Goal: Task Accomplishment & Management: Contribute content

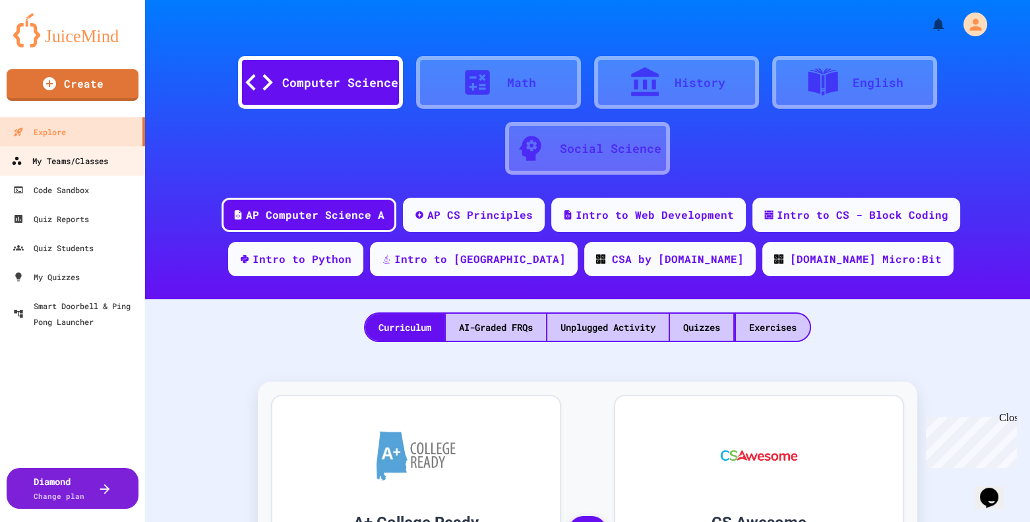
click at [71, 167] on div "My Teams/Classes" at bounding box center [59, 161] width 97 height 16
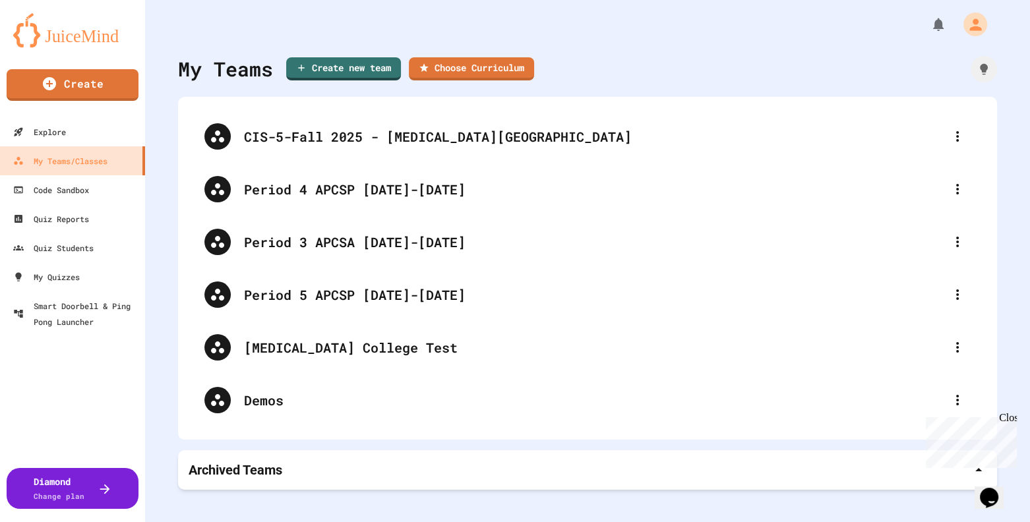
click at [270, 480] on div "Archived Teams" at bounding box center [587, 470] width 819 height 40
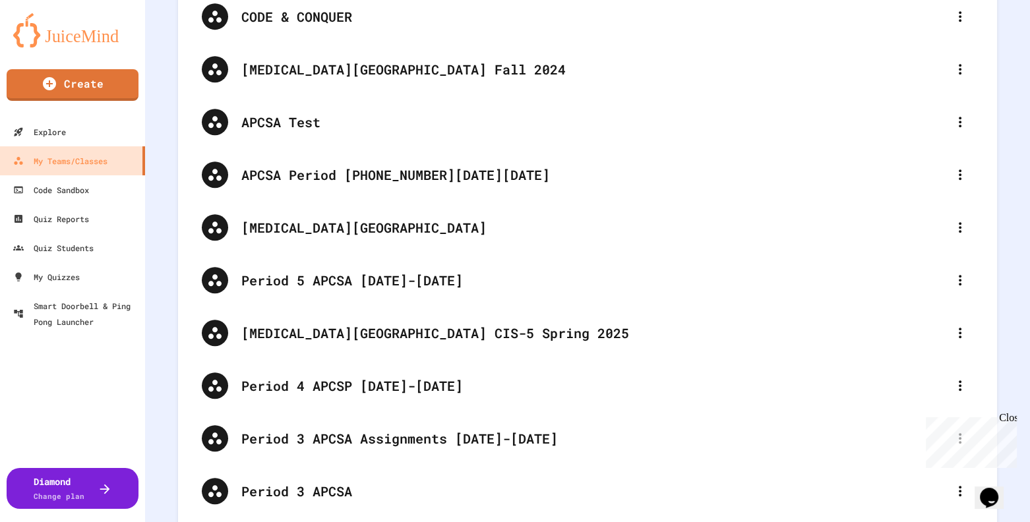
scroll to position [772, 0]
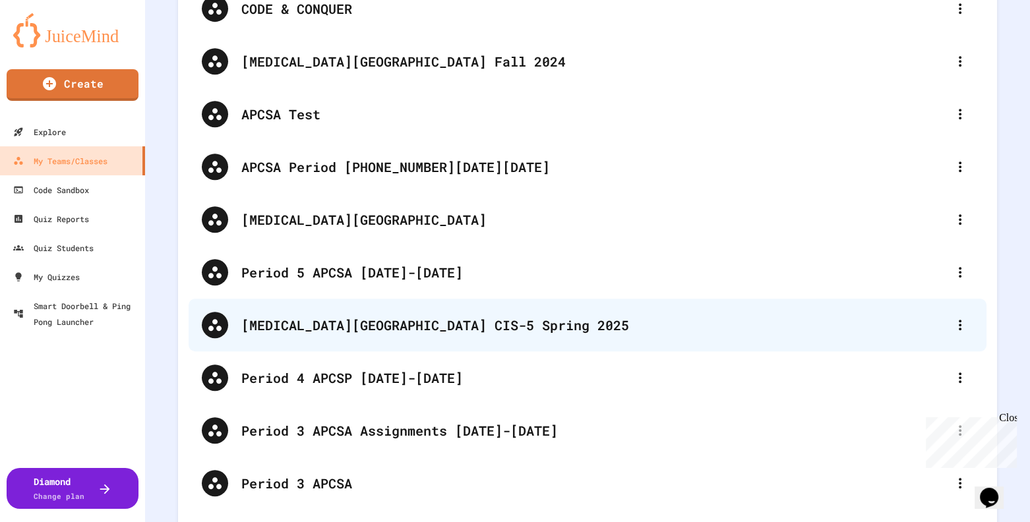
click at [358, 334] on div "[MEDICAL_DATA][GEOGRAPHIC_DATA] CIS-5 Spring 2025" at bounding box center [588, 325] width 798 height 53
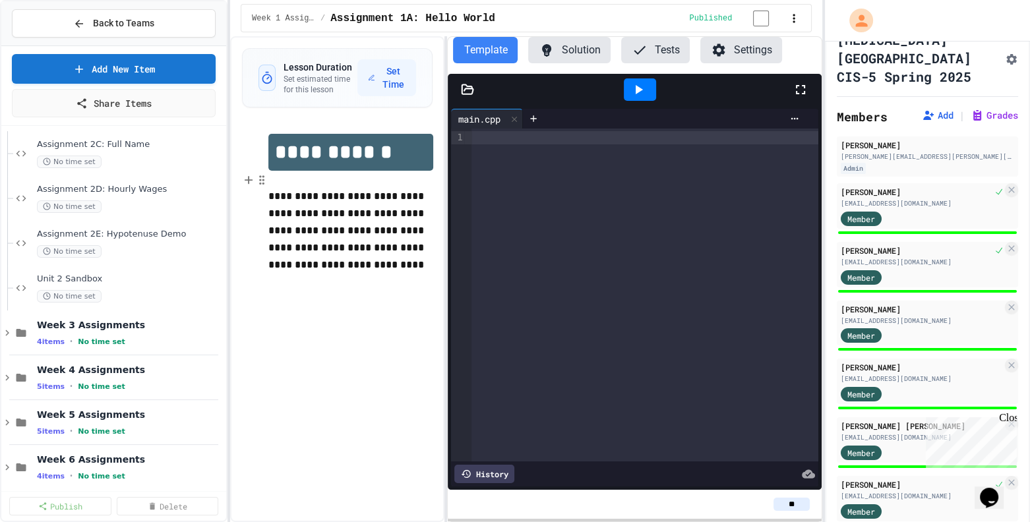
scroll to position [222, 0]
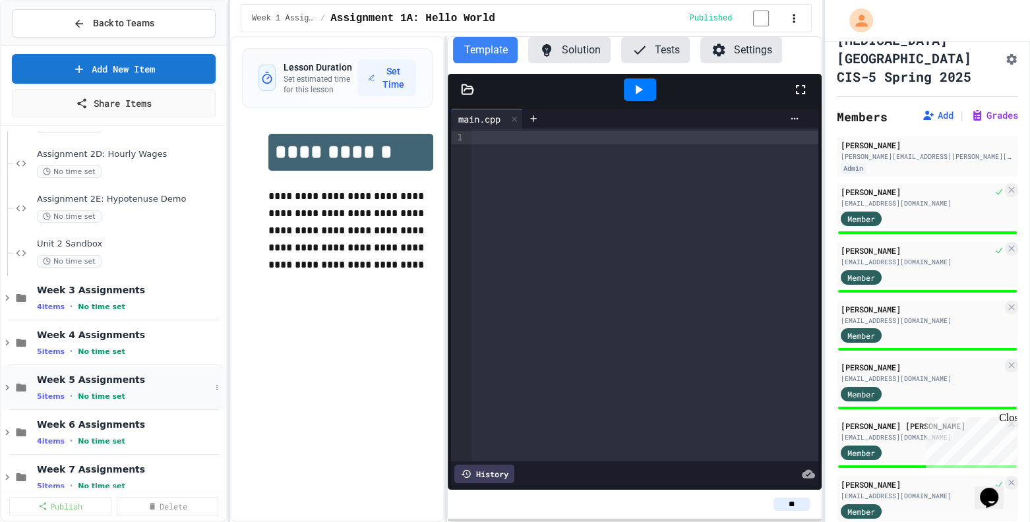
click at [34, 382] on div "Week 5 Assignments 5 items • No time set" at bounding box center [113, 387] width 225 height 45
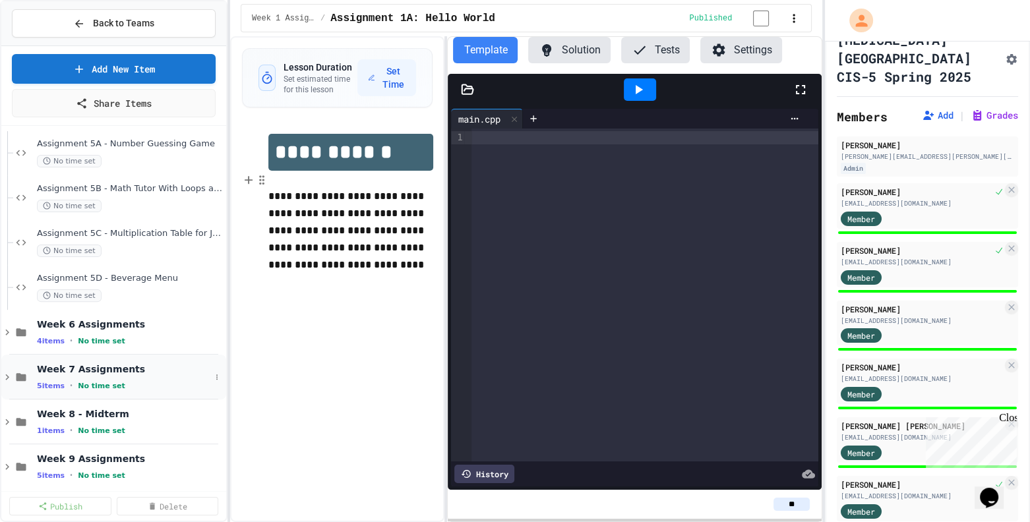
scroll to position [554, 0]
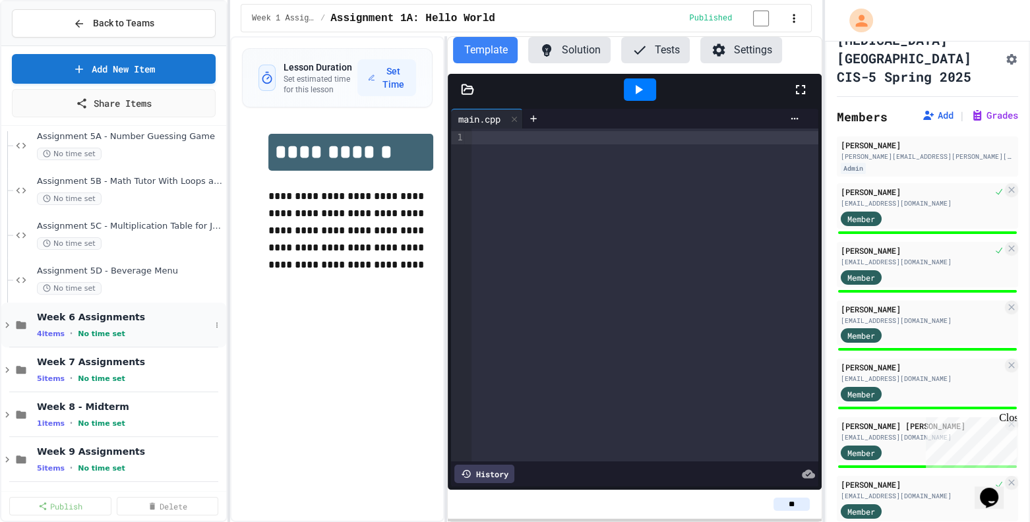
click at [86, 315] on span "Week 6 Assignments" at bounding box center [123, 317] width 173 height 12
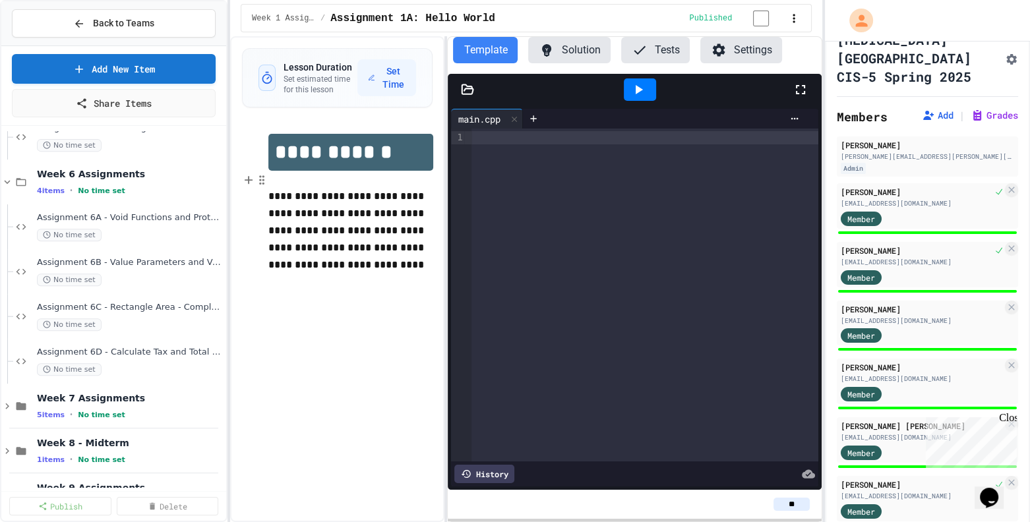
scroll to position [698, 0]
click at [150, 214] on span "Assignment 6A - Void Functions and Prototypes" at bounding box center [123, 217] width 173 height 11
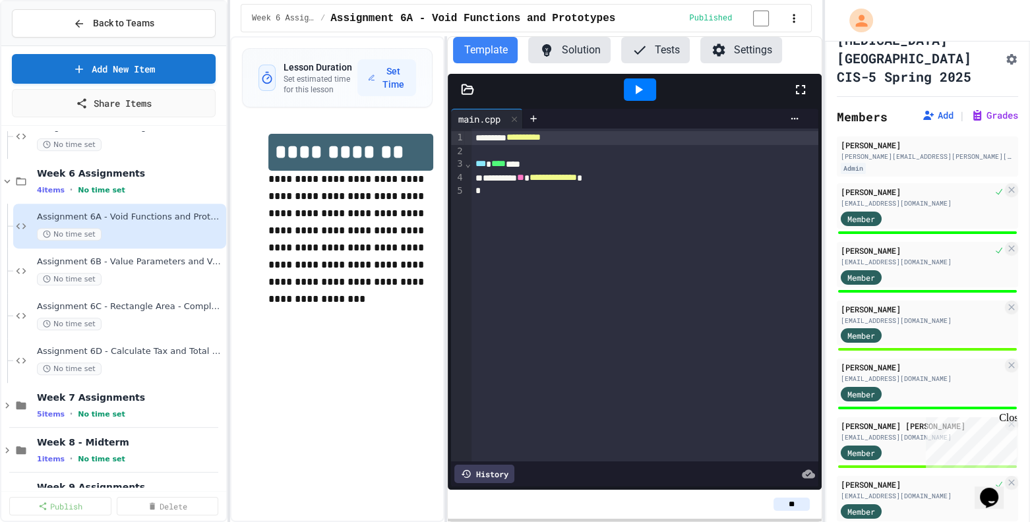
click at [578, 63] on button "Solution" at bounding box center [569, 50] width 82 height 26
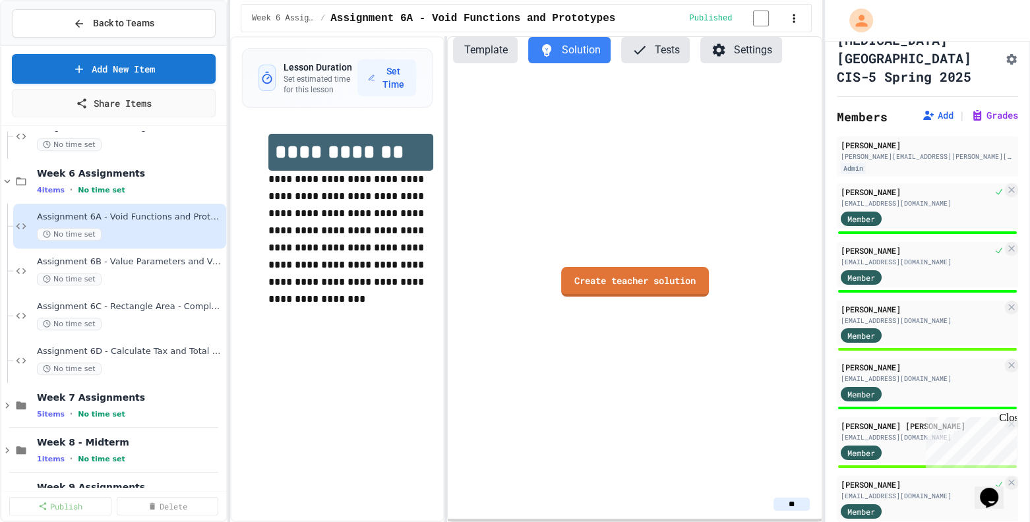
click at [497, 55] on button "Template" at bounding box center [485, 50] width 65 height 26
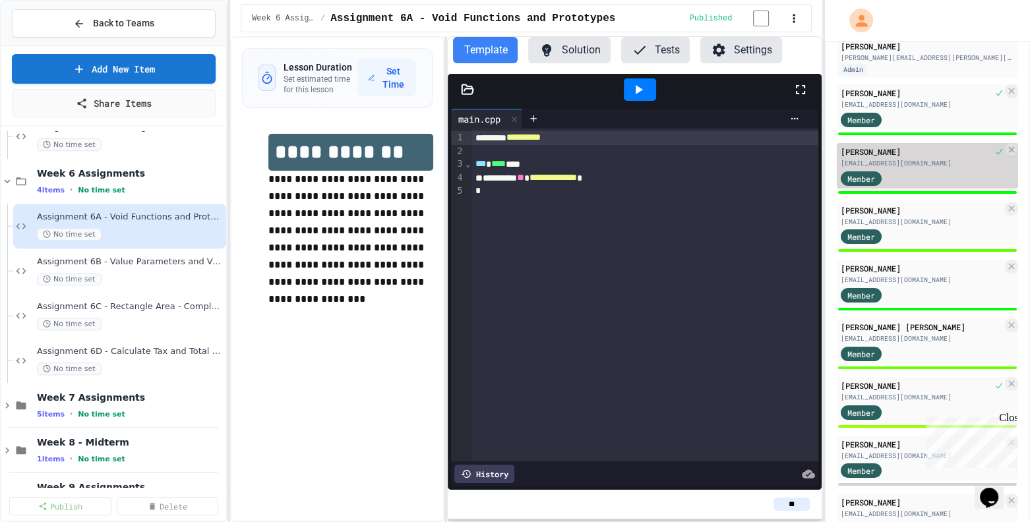
scroll to position [123, 0]
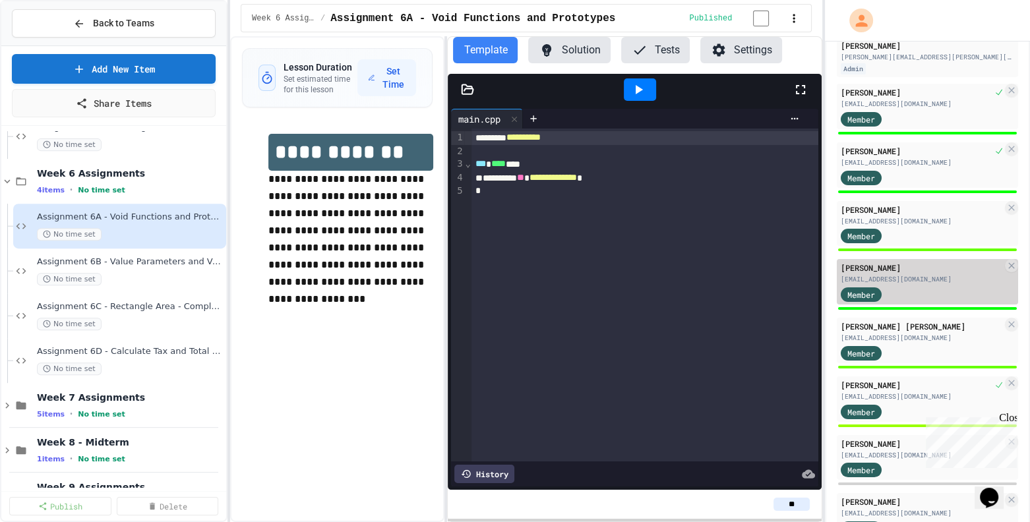
click at [887, 262] on div "[PERSON_NAME]" at bounding box center [922, 268] width 162 height 12
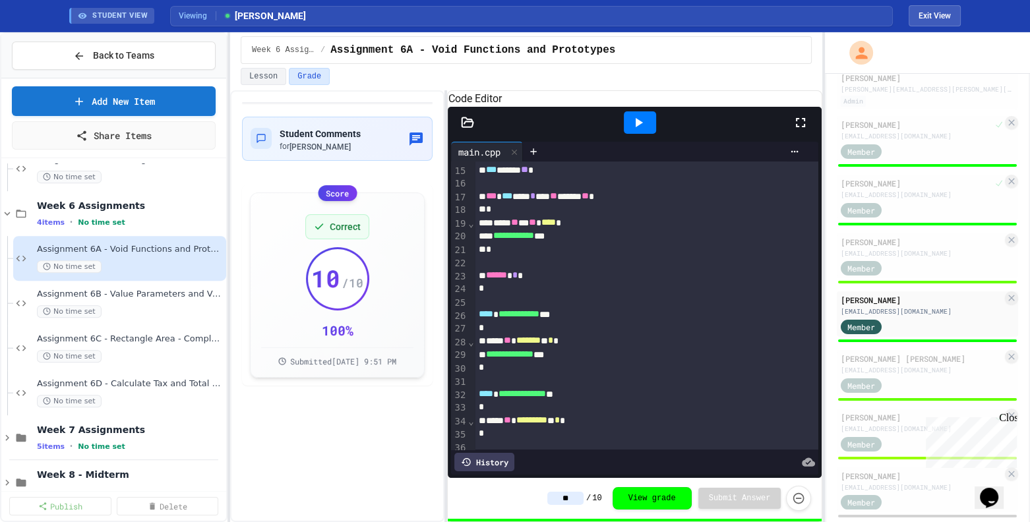
scroll to position [249, 0]
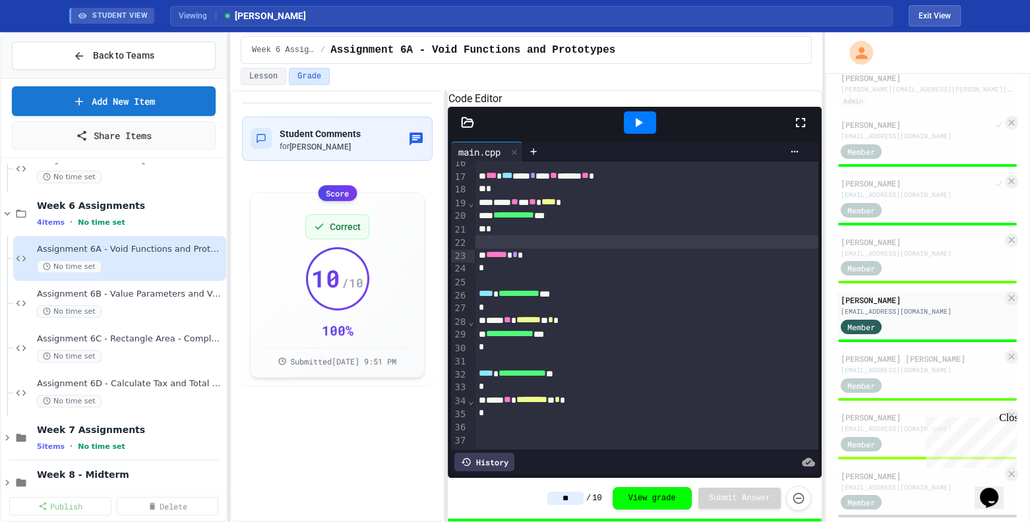
click at [647, 249] on div at bounding box center [647, 241] width 344 height 13
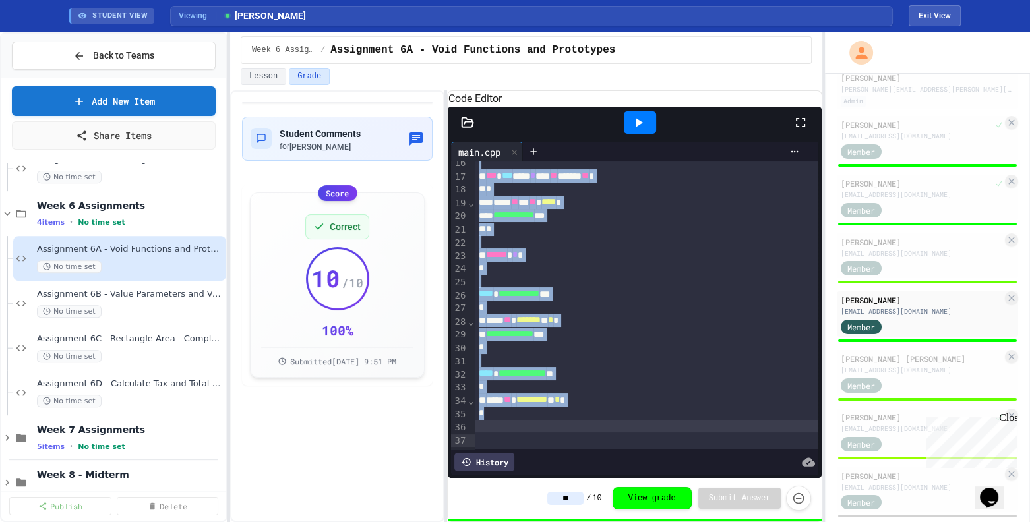
copy div "**********"
click at [108, 308] on div "No time set" at bounding box center [123, 311] width 173 height 13
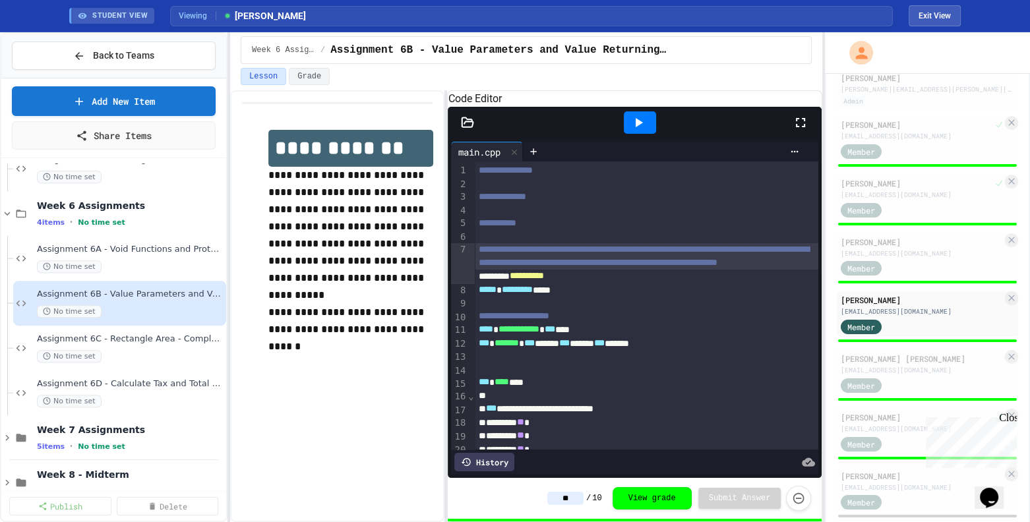
click at [559, 267] on span "**********" at bounding box center [644, 256] width 330 height 22
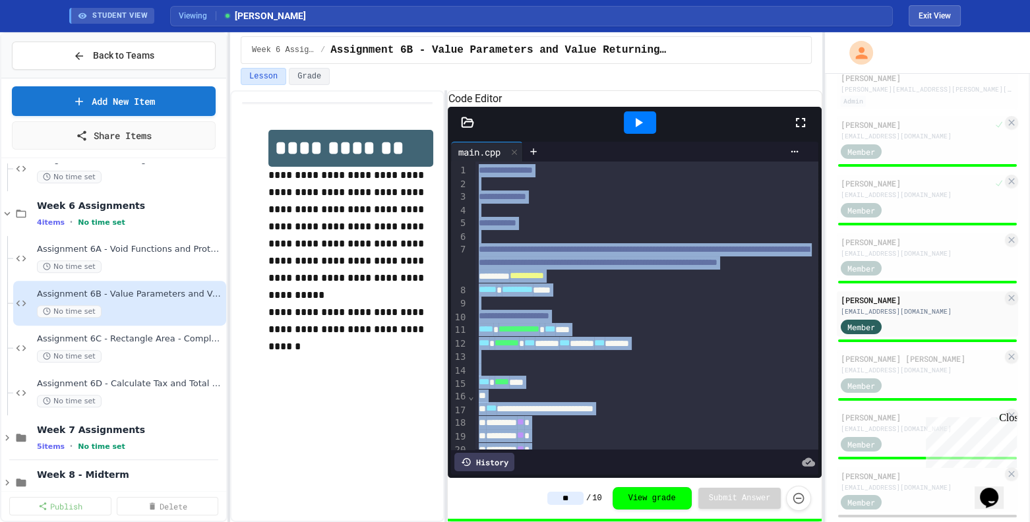
copy div "**********"
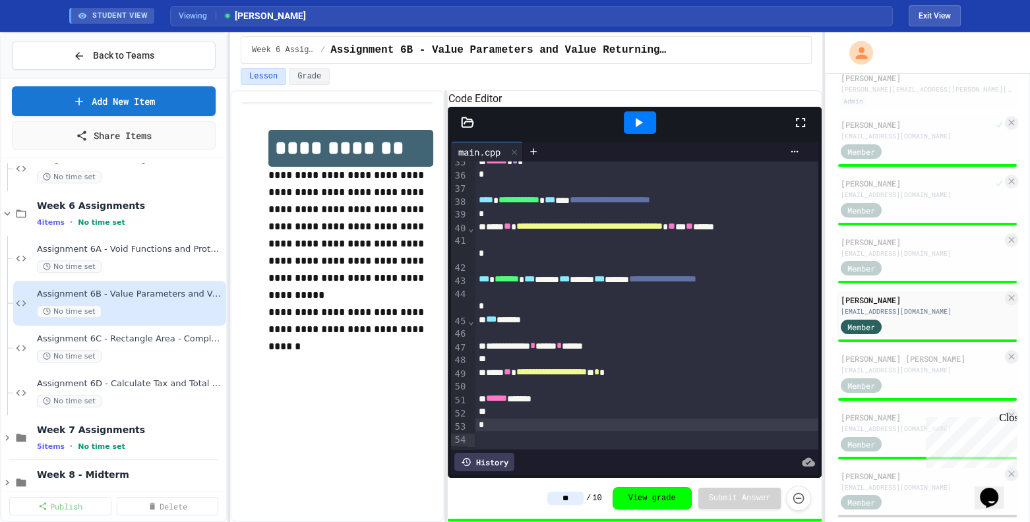
scroll to position [530, 0]
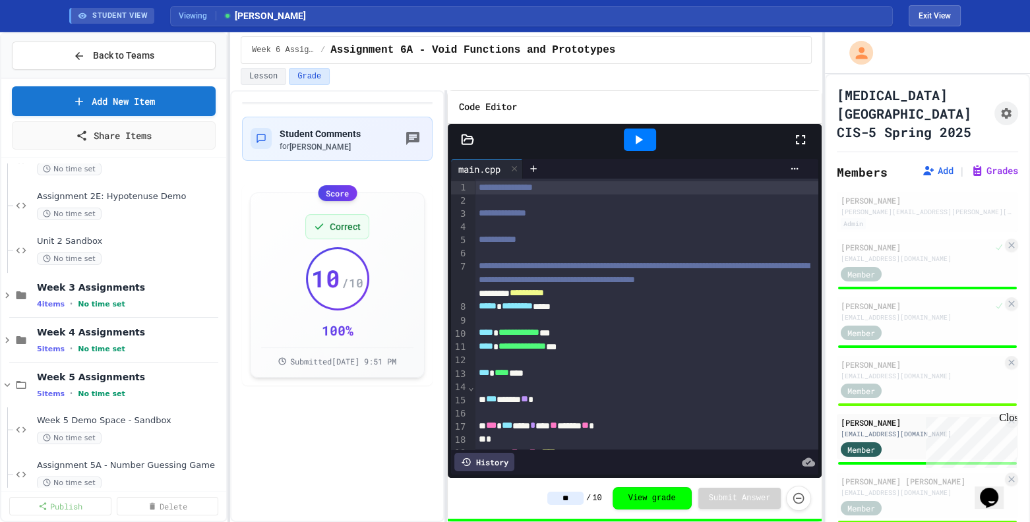
scroll to position [261, 0]
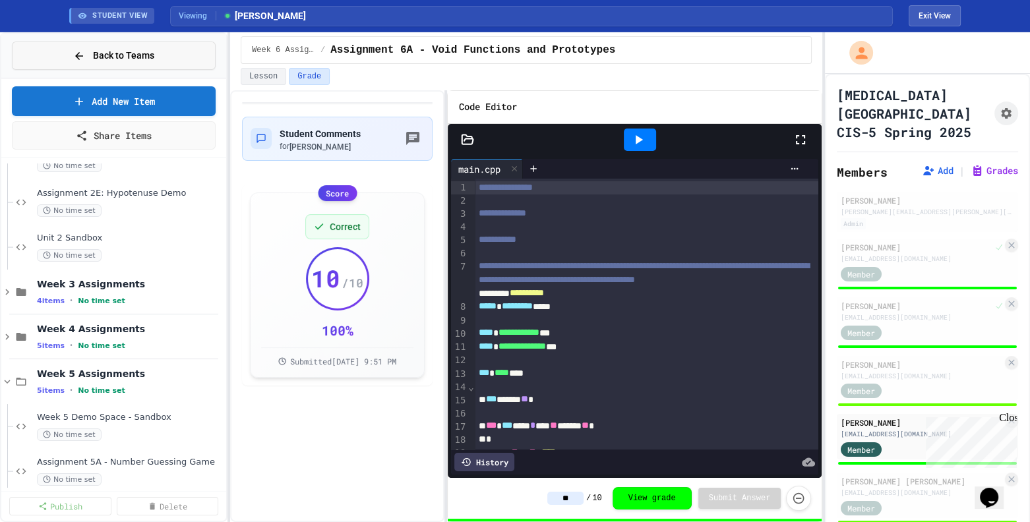
click at [128, 46] on button "Back to Teams" at bounding box center [114, 56] width 204 height 28
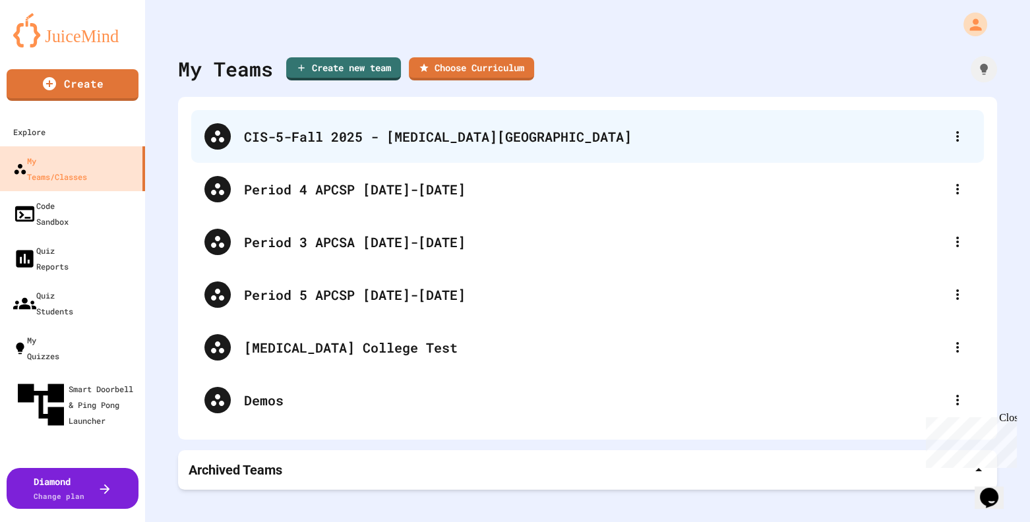
click at [276, 136] on div "CIS-5-Fall 2025 - [MEDICAL_DATA][GEOGRAPHIC_DATA]" at bounding box center [594, 137] width 700 height 20
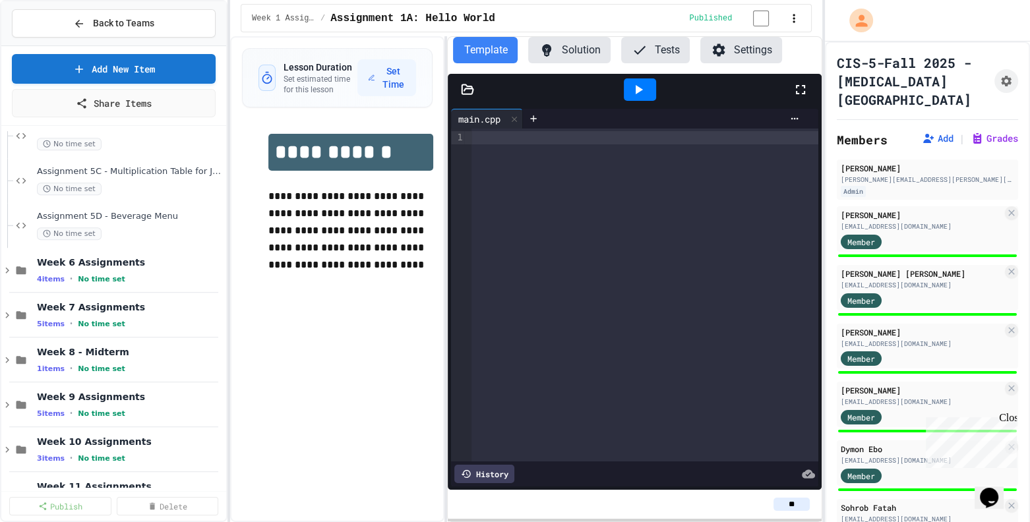
scroll to position [1028, 0]
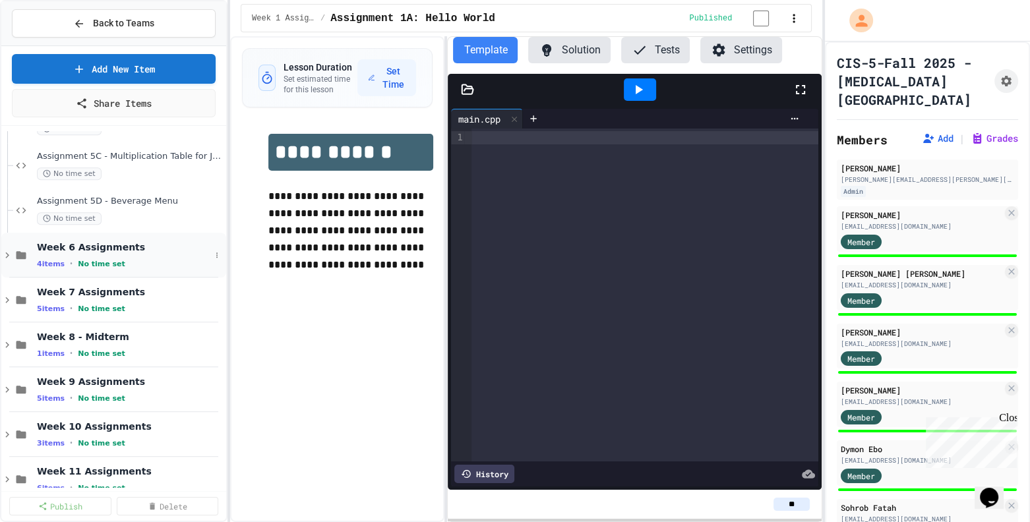
click at [53, 249] on span "Week 6 Assignments" at bounding box center [123, 247] width 173 height 12
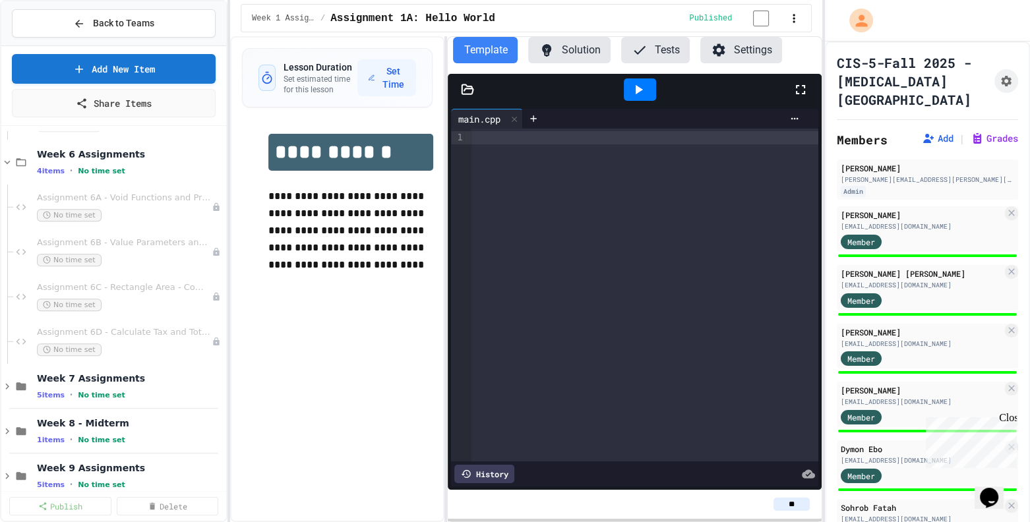
scroll to position [1123, 0]
click at [123, 207] on div "No time set" at bounding box center [118, 213] width 162 height 13
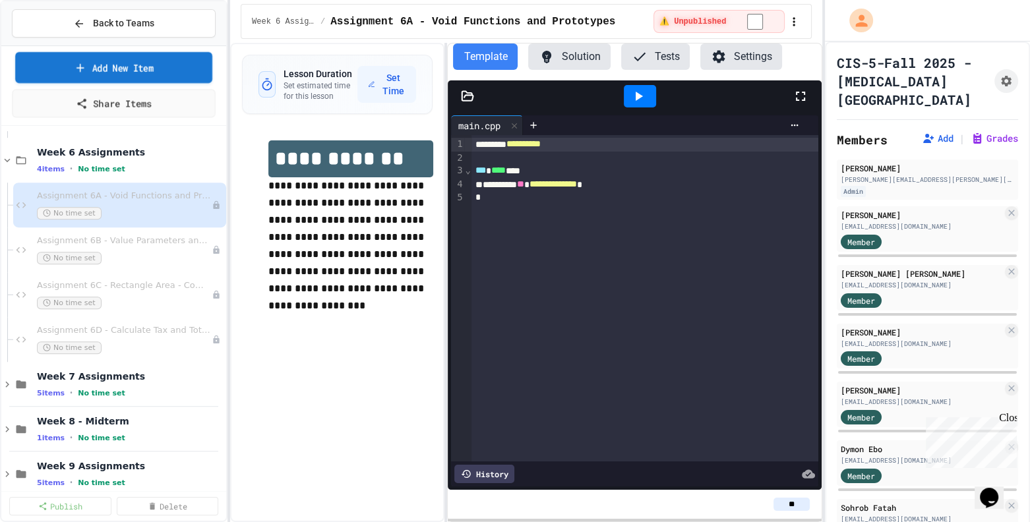
click at [131, 72] on link "Add New Item" at bounding box center [113, 67] width 197 height 31
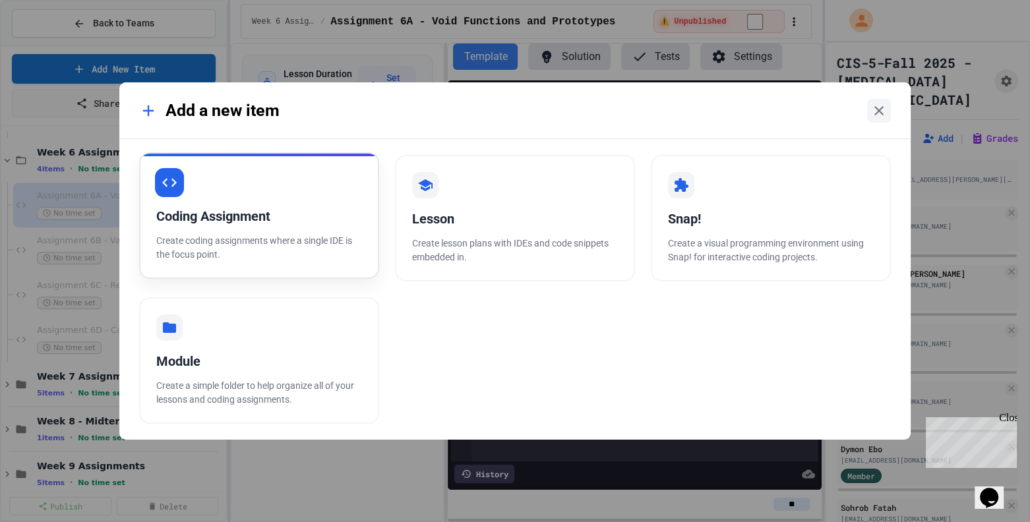
click at [255, 243] on p "Create coding assignments where a single IDE is the focus point." at bounding box center [259, 248] width 206 height 28
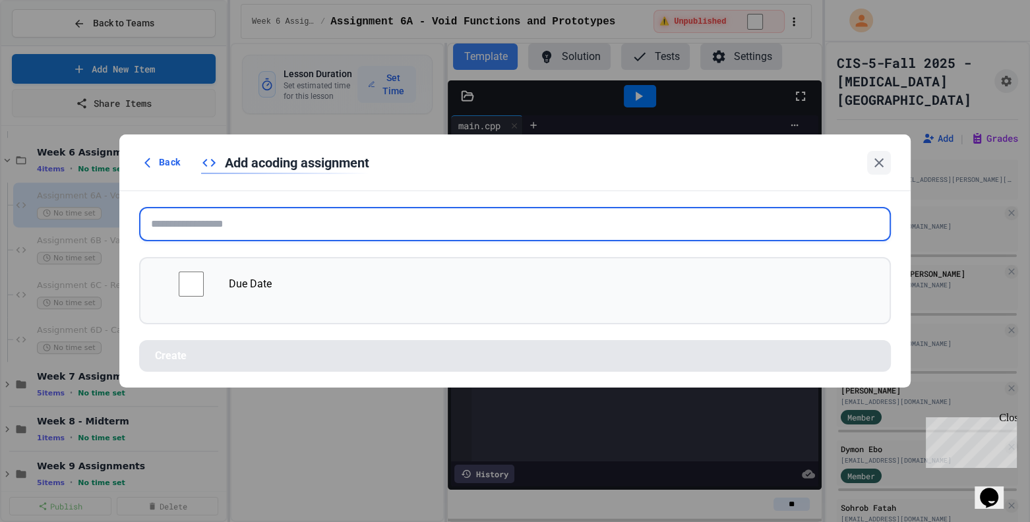
click at [262, 230] on input "text" at bounding box center [515, 224] width 752 height 34
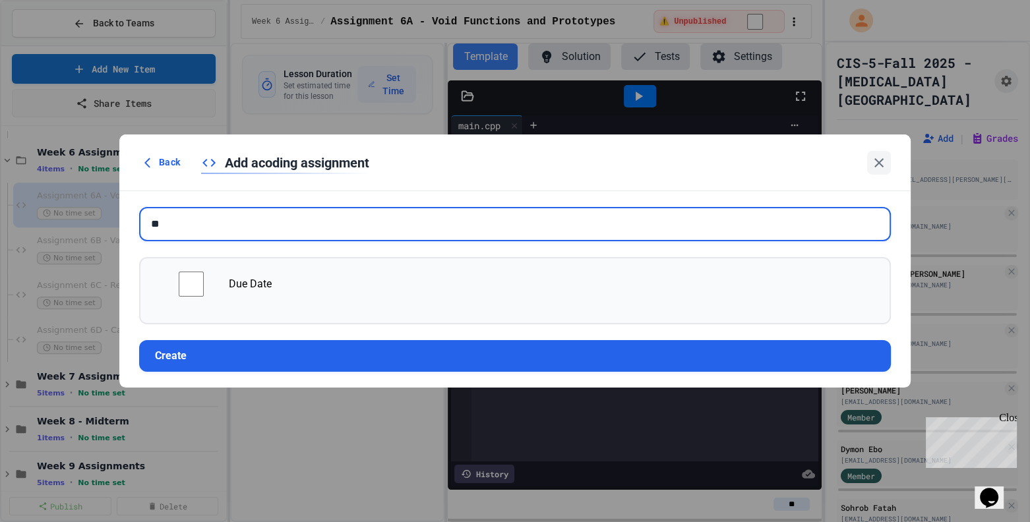
type input "*"
type input "**********"
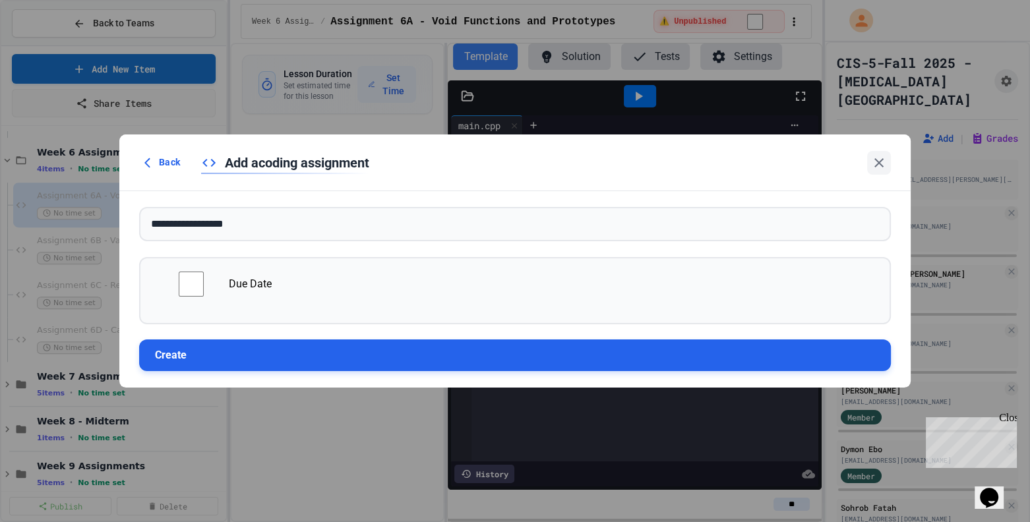
click at [227, 354] on button "Create" at bounding box center [515, 356] width 752 height 32
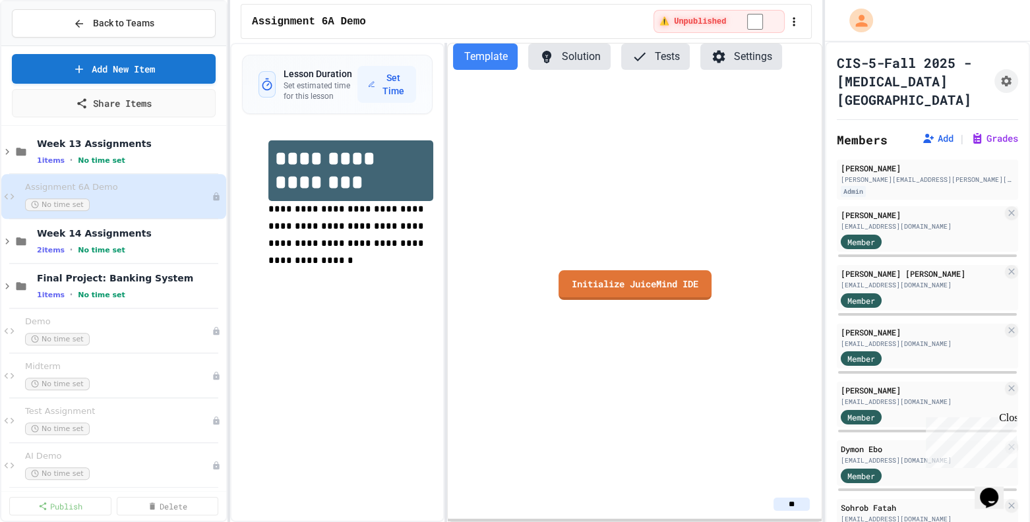
scroll to position [1620, 0]
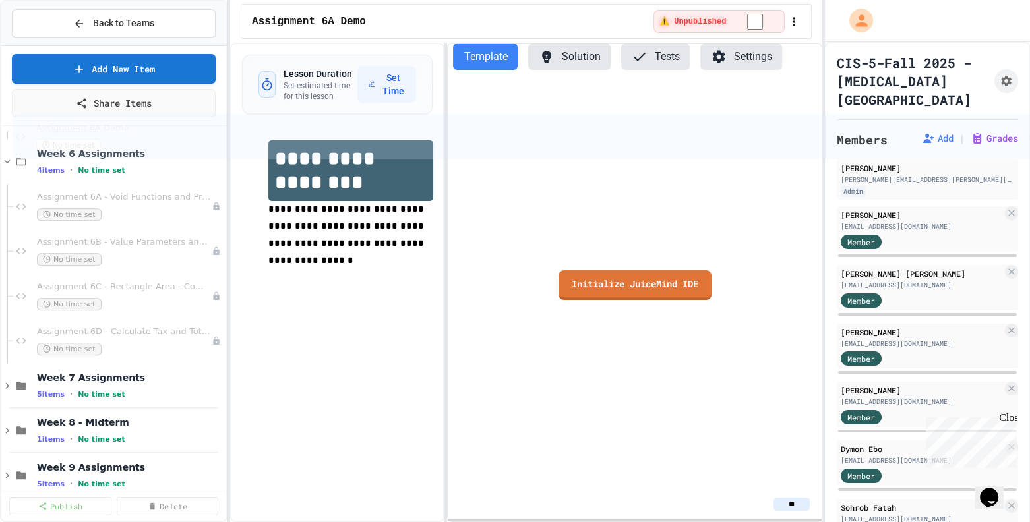
scroll to position [1119, 0]
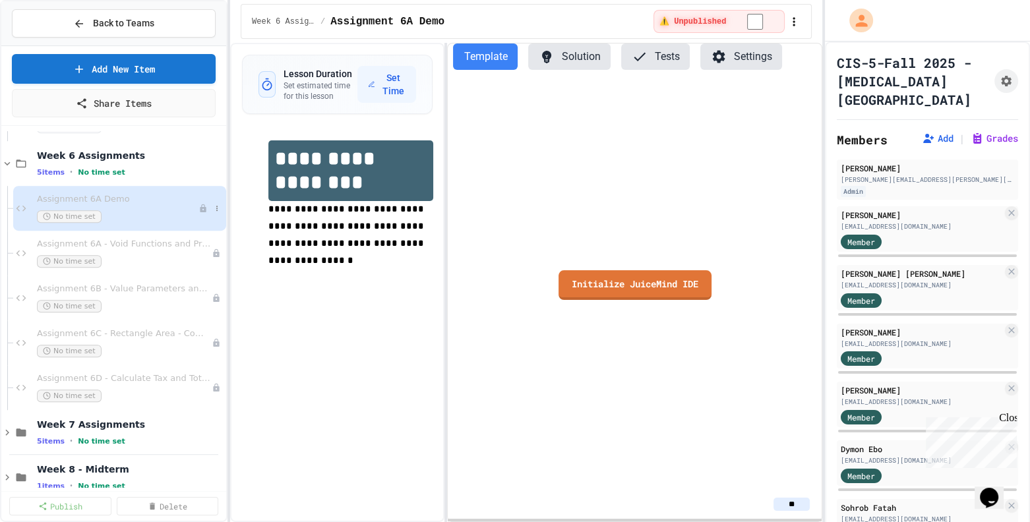
click at [124, 197] on span "Assignment 6A Demo" at bounding box center [118, 199] width 162 height 11
click at [575, 65] on button "Solution" at bounding box center [569, 57] width 82 height 26
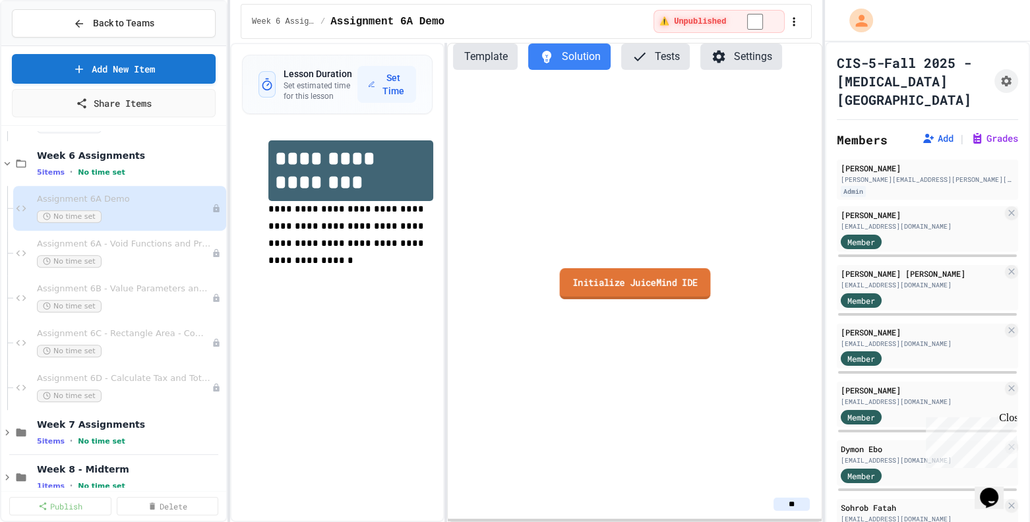
click at [598, 277] on link "Initialize JuiceMind IDE" at bounding box center [634, 283] width 151 height 31
click at [581, 290] on link "Create teacher solution" at bounding box center [635, 283] width 150 height 31
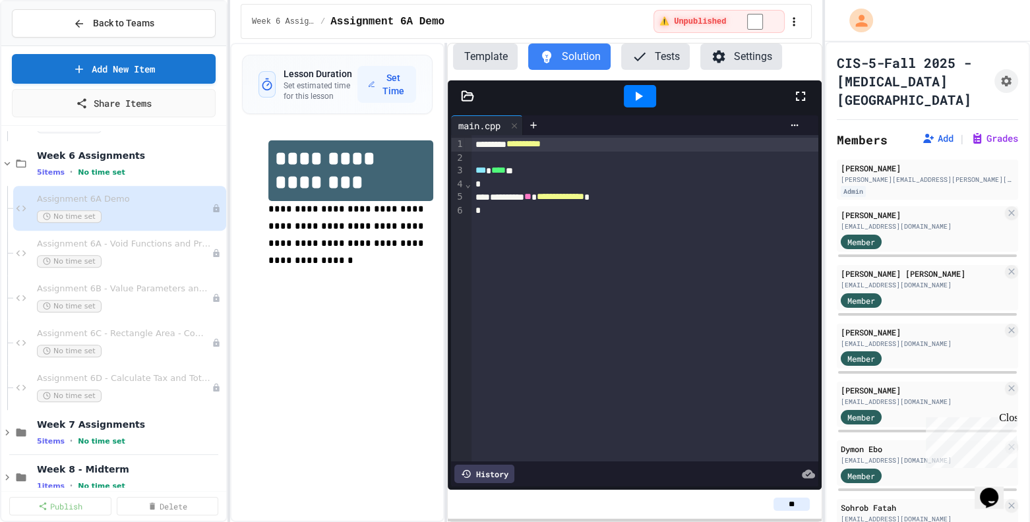
click at [545, 268] on div "**********" at bounding box center [645, 298] width 347 height 326
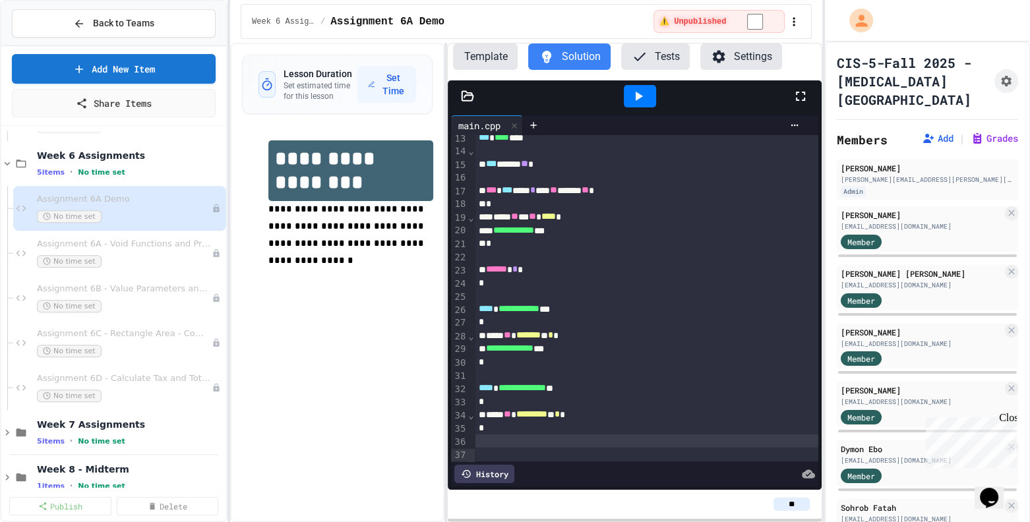
click at [493, 63] on button "Template" at bounding box center [485, 57] width 65 height 26
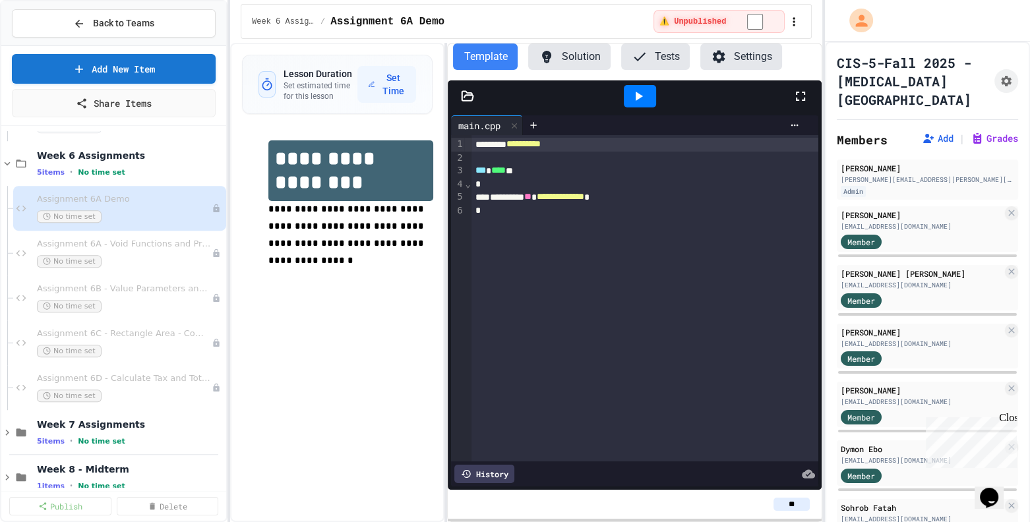
click at [566, 55] on button "Solution" at bounding box center [569, 57] width 82 height 26
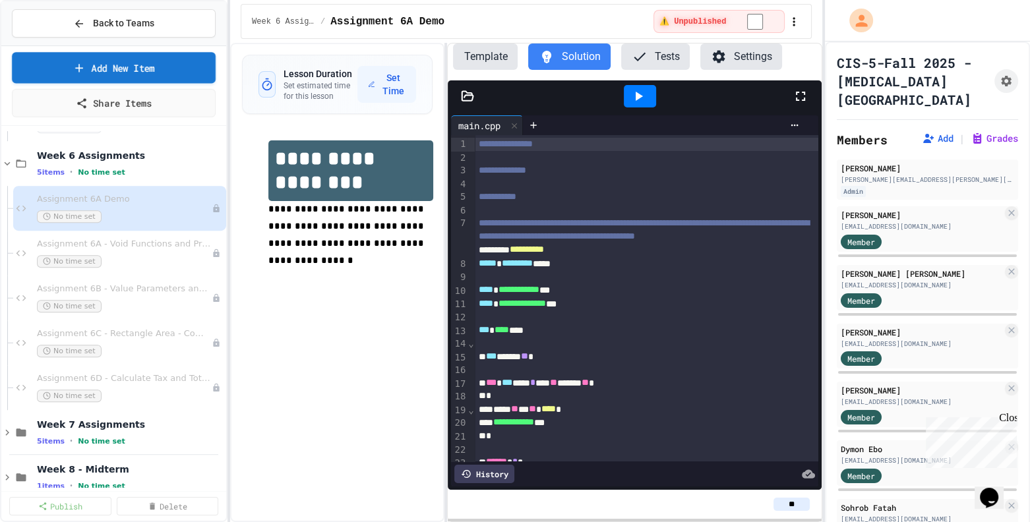
click at [104, 67] on link "Add New Item" at bounding box center [114, 67] width 204 height 31
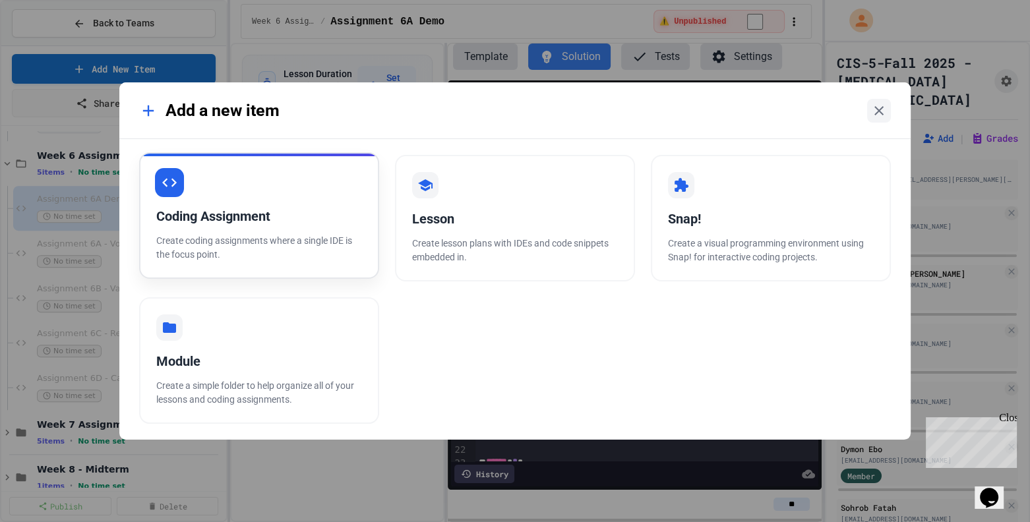
click at [280, 226] on div "Coding Assignment" at bounding box center [259, 216] width 206 height 20
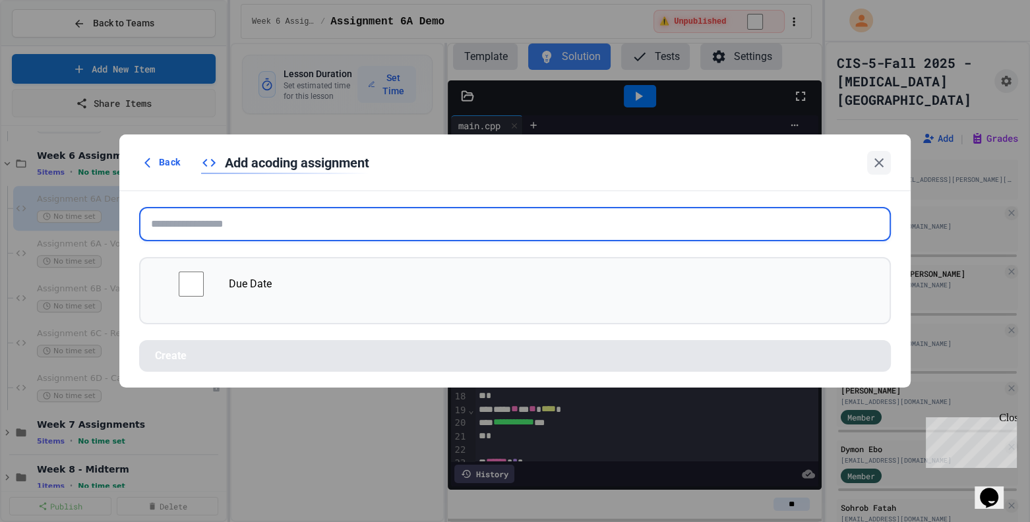
click at [336, 227] on input "text" at bounding box center [515, 224] width 752 height 34
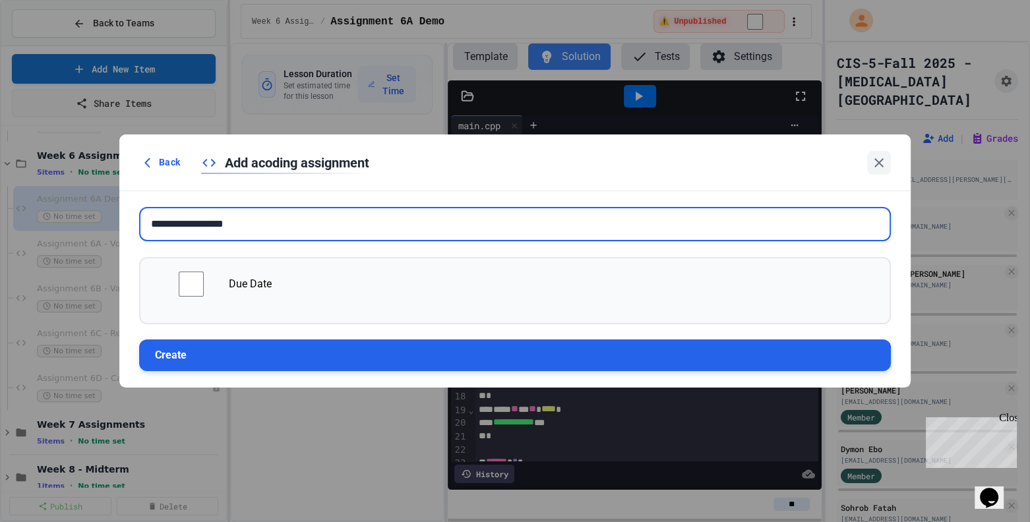
type input "**********"
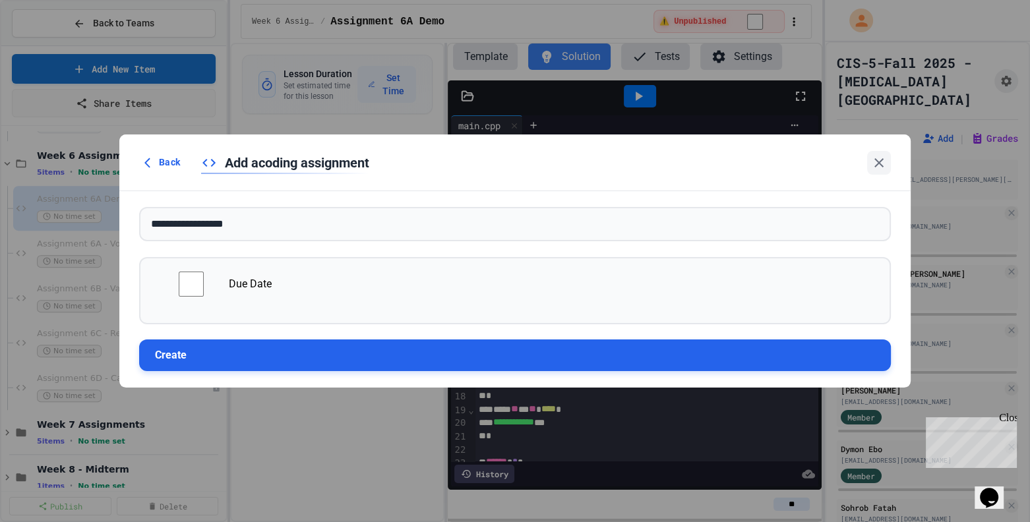
click at [253, 359] on button "Create" at bounding box center [515, 356] width 752 height 32
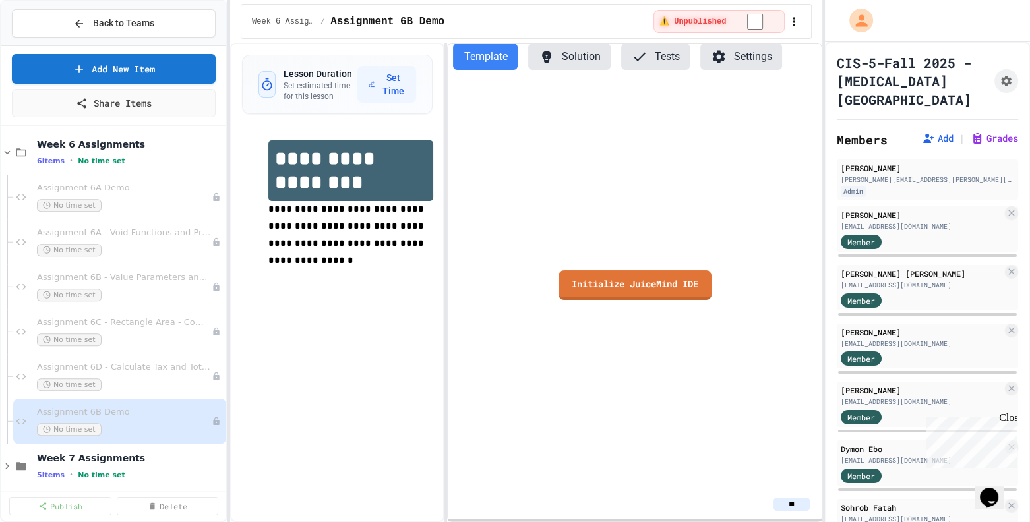
scroll to position [1135, 0]
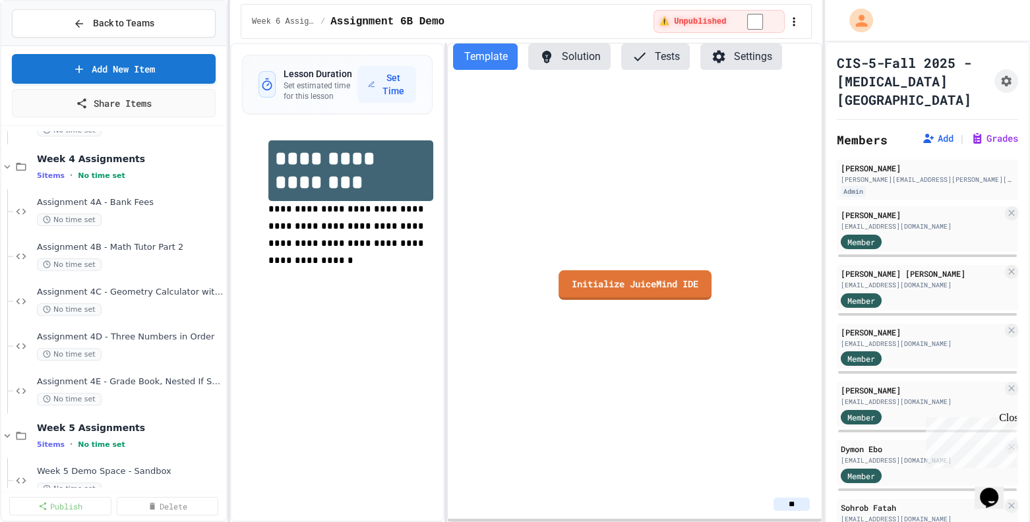
drag, startPoint x: 113, startPoint y: 398, endPoint x: 168, endPoint y: 439, distance: 68.7
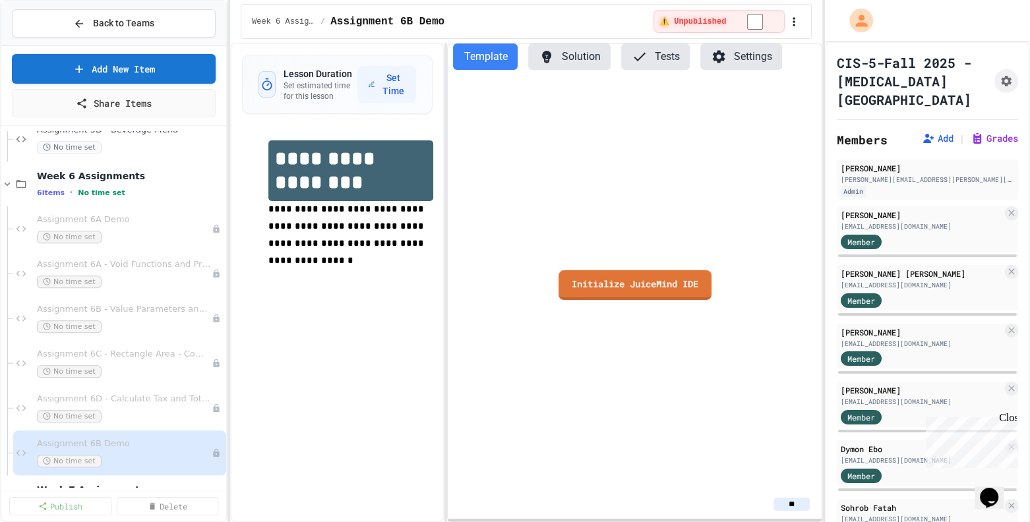
scroll to position [1099, 0]
drag, startPoint x: 94, startPoint y: 379, endPoint x: 128, endPoint y: 452, distance: 80.6
click at [120, 449] on div "Assignment 5C - Multiplication Table for Jedi Academy No time set Assignment 5D…" at bounding box center [113, 309] width 225 height 356
click at [152, 26] on span "Back to Teams" at bounding box center [123, 23] width 61 height 14
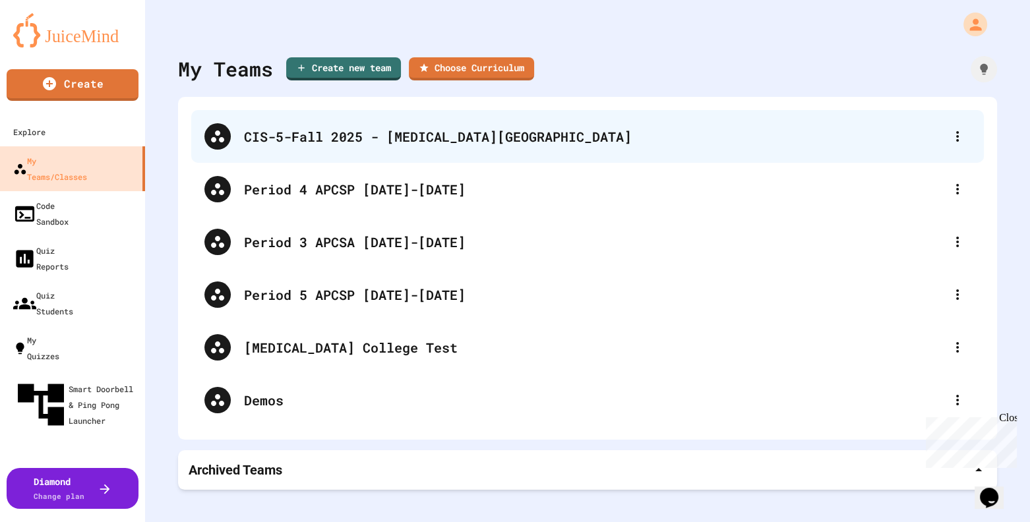
click at [329, 140] on div "CIS-5-Fall 2025 - [MEDICAL_DATA][GEOGRAPHIC_DATA]" at bounding box center [594, 137] width 700 height 20
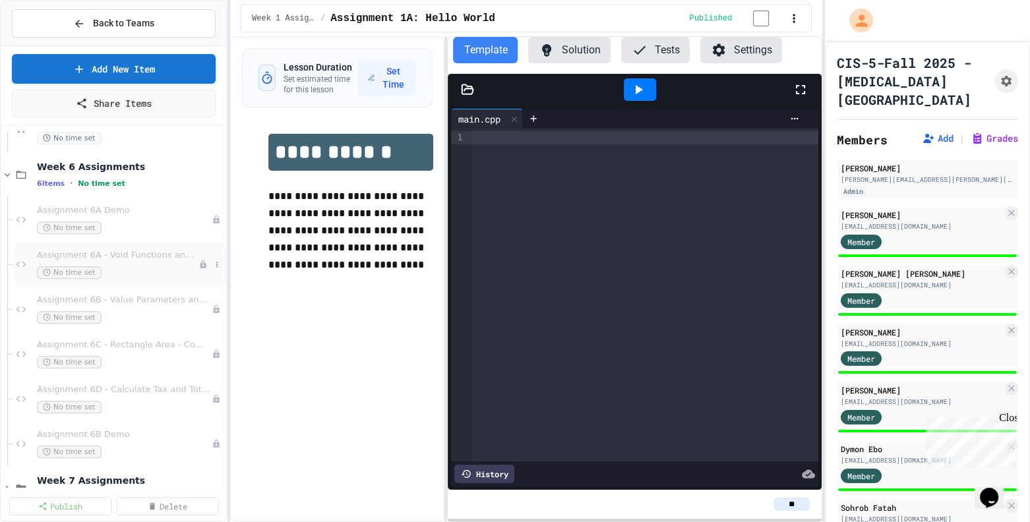
scroll to position [1113, 0]
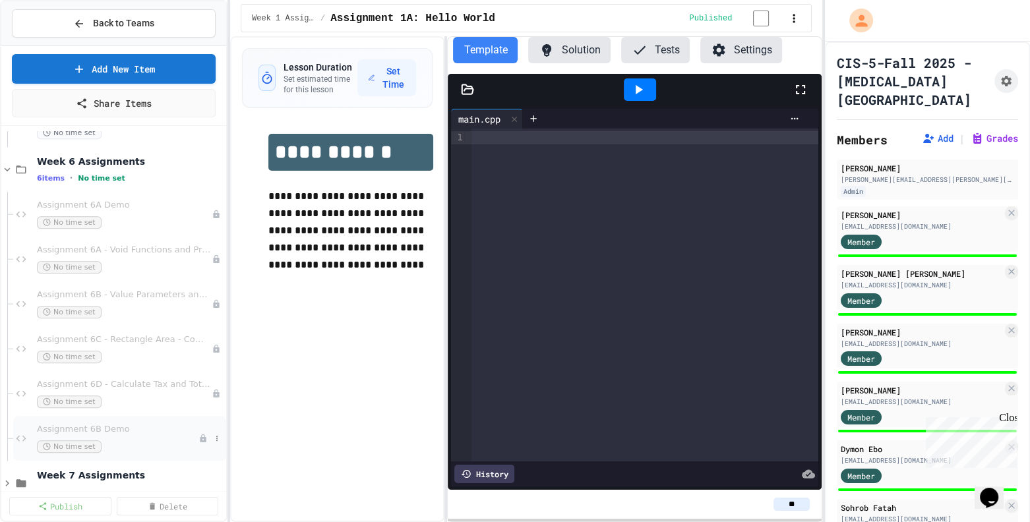
click at [160, 433] on span "Assignment 6B Demo" at bounding box center [118, 429] width 162 height 11
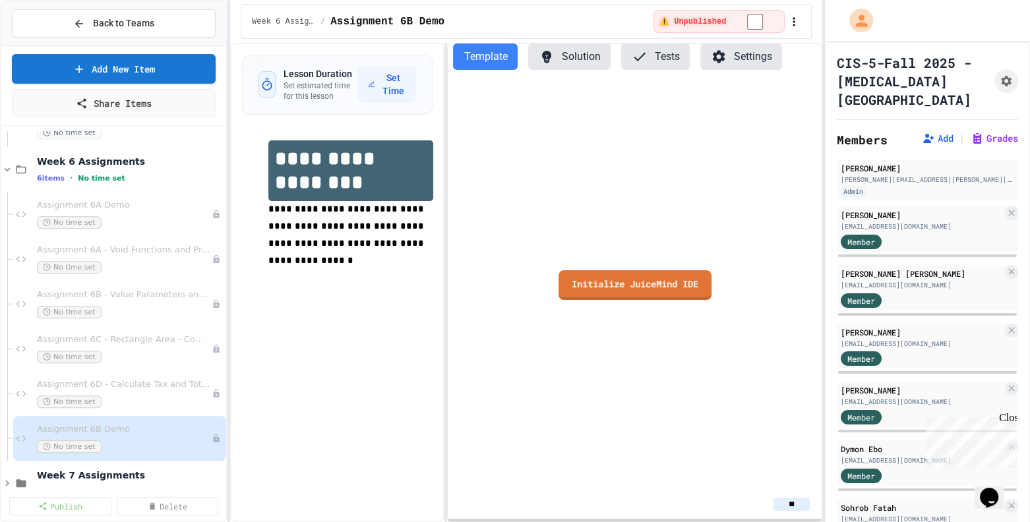
click at [583, 51] on button "Solution" at bounding box center [569, 57] width 82 height 26
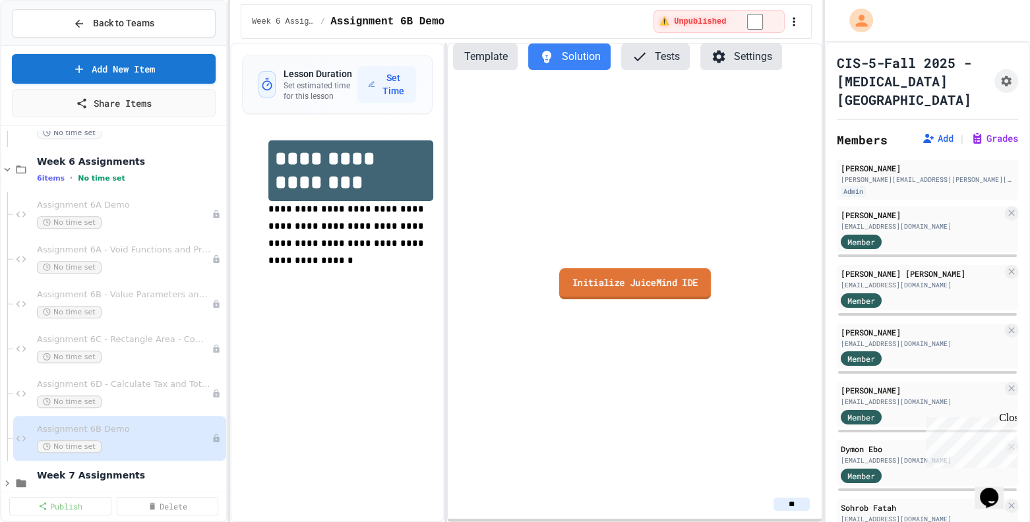
click at [650, 288] on link "Initialize JuiceMind IDE" at bounding box center [635, 283] width 152 height 31
click at [621, 288] on link "Create teacher solution" at bounding box center [635, 283] width 150 height 31
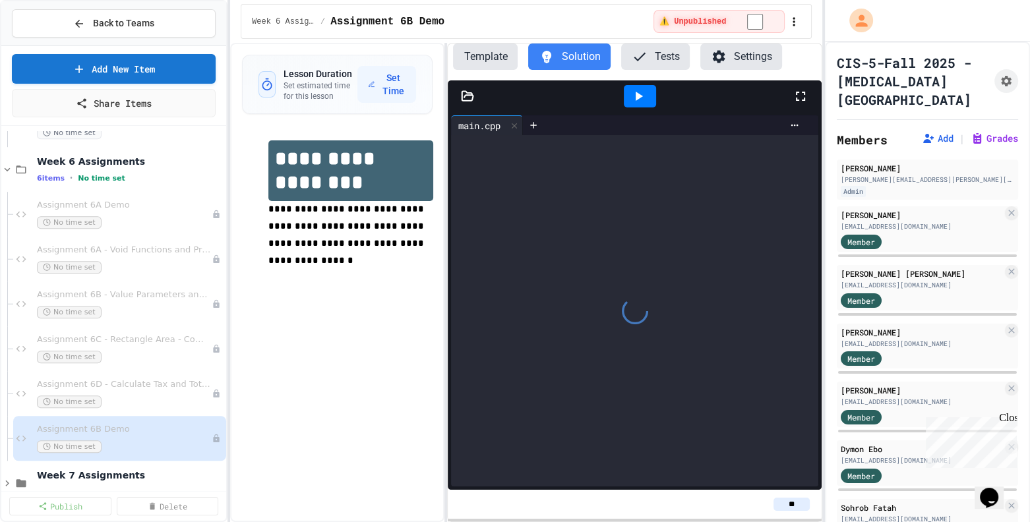
click at [621, 288] on div at bounding box center [634, 311] width 367 height 352
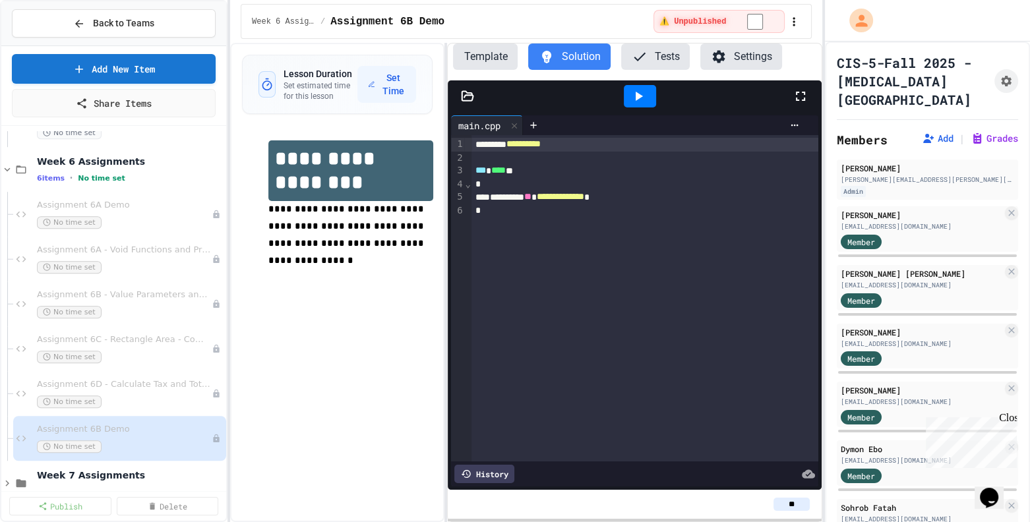
click at [621, 288] on div "**********" at bounding box center [645, 298] width 347 height 326
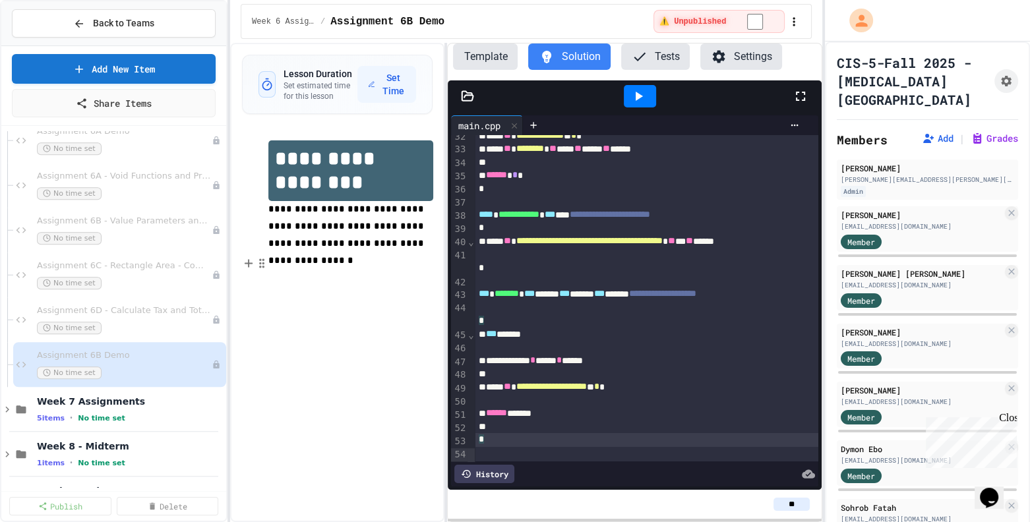
scroll to position [1190, 0]
click at [141, 361] on div "Assignment 6B Demo No time set" at bounding box center [118, 362] width 162 height 29
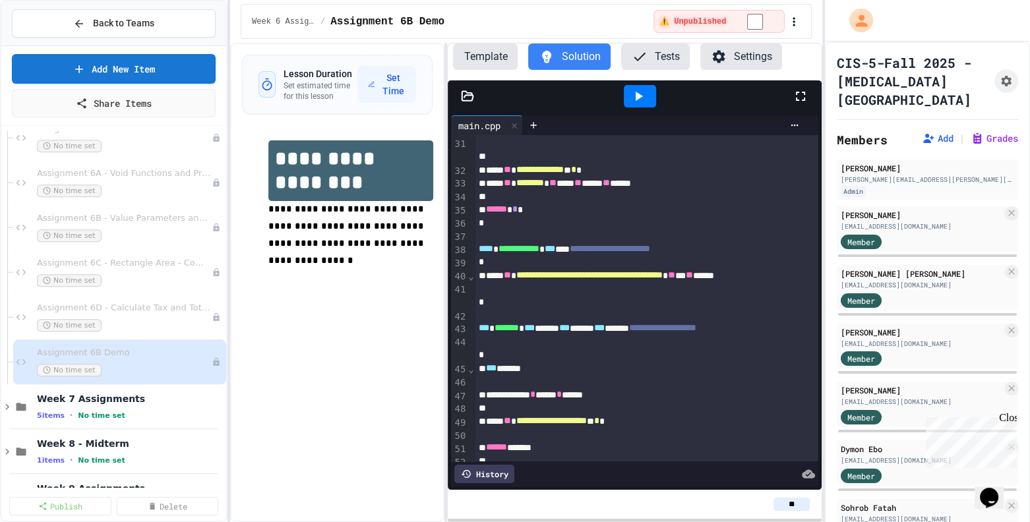
scroll to position [476, 0]
